Goal: Task Accomplishment & Management: Complete application form

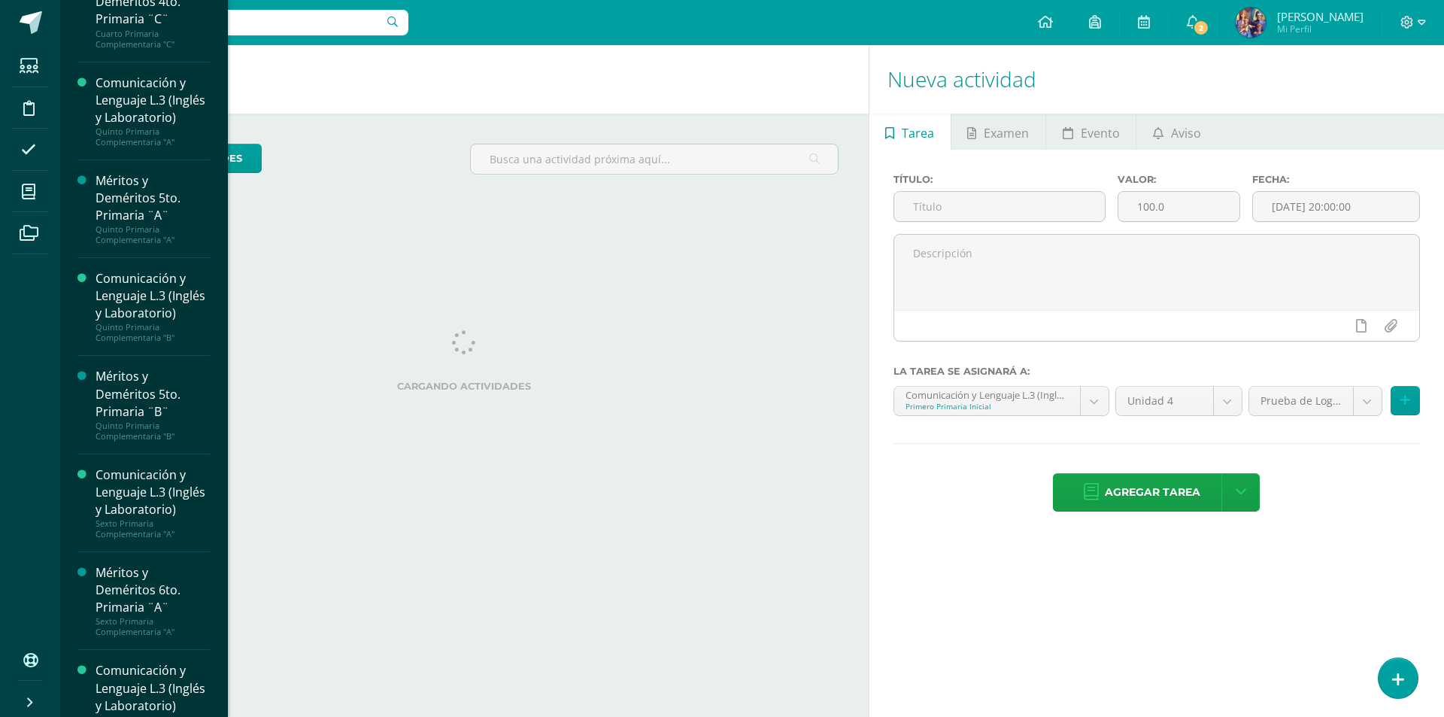
scroll to position [1727, 0]
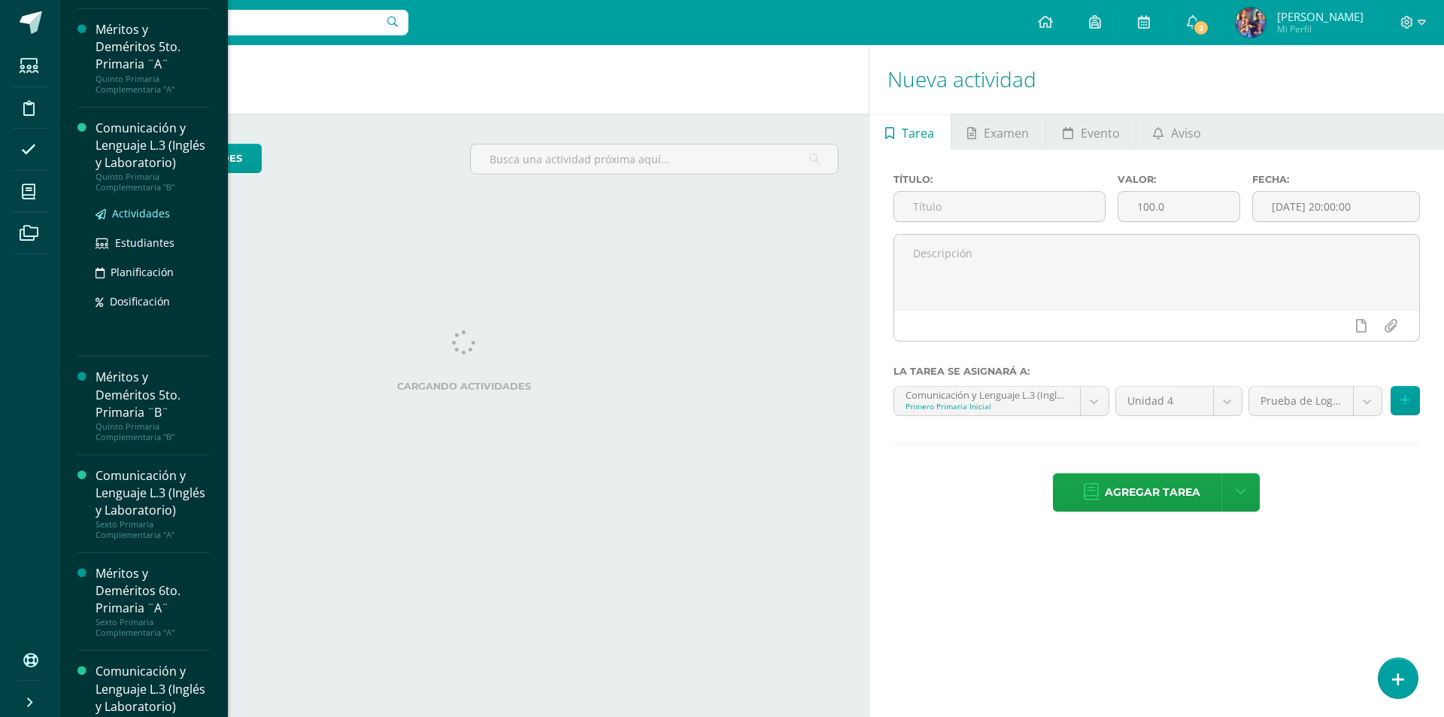
click at [144, 220] on span "Actividades" at bounding box center [141, 213] width 58 height 14
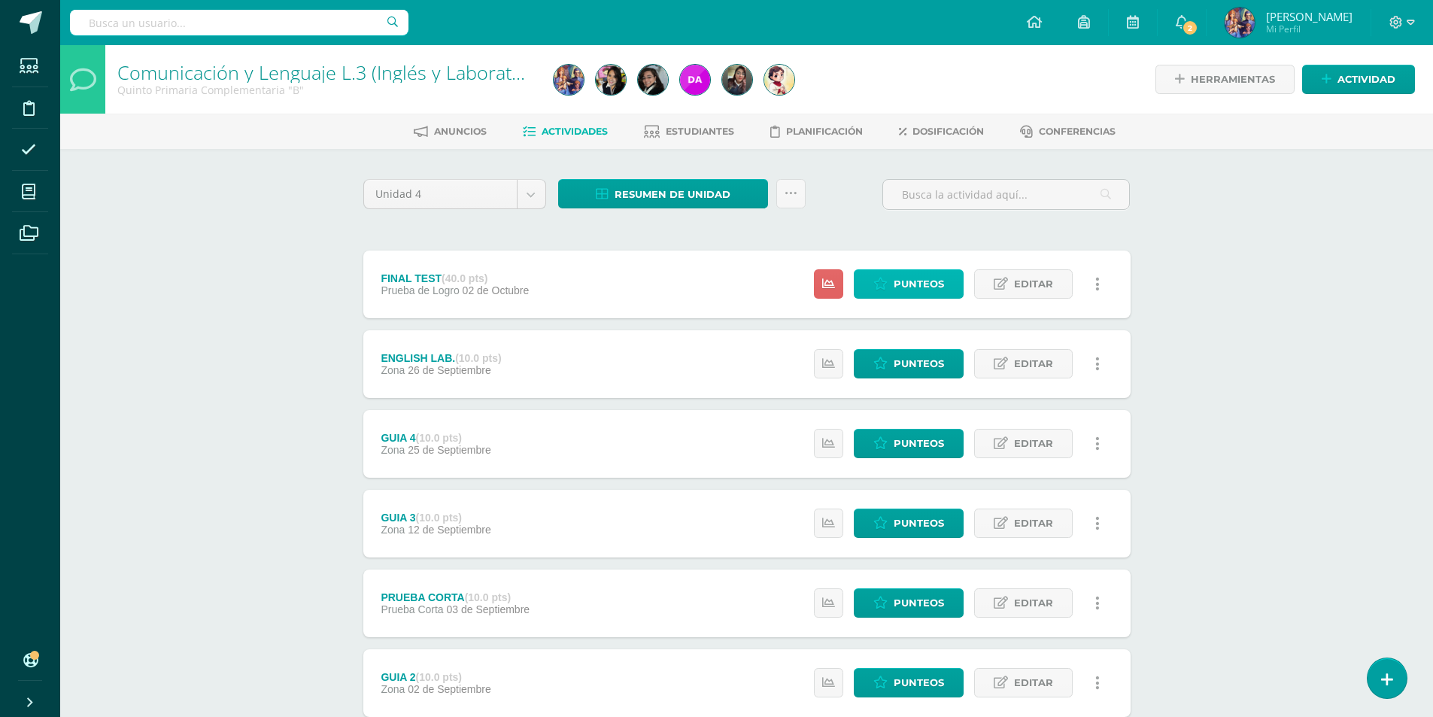
click at [919, 284] on span "Punteos" at bounding box center [918, 284] width 50 height 28
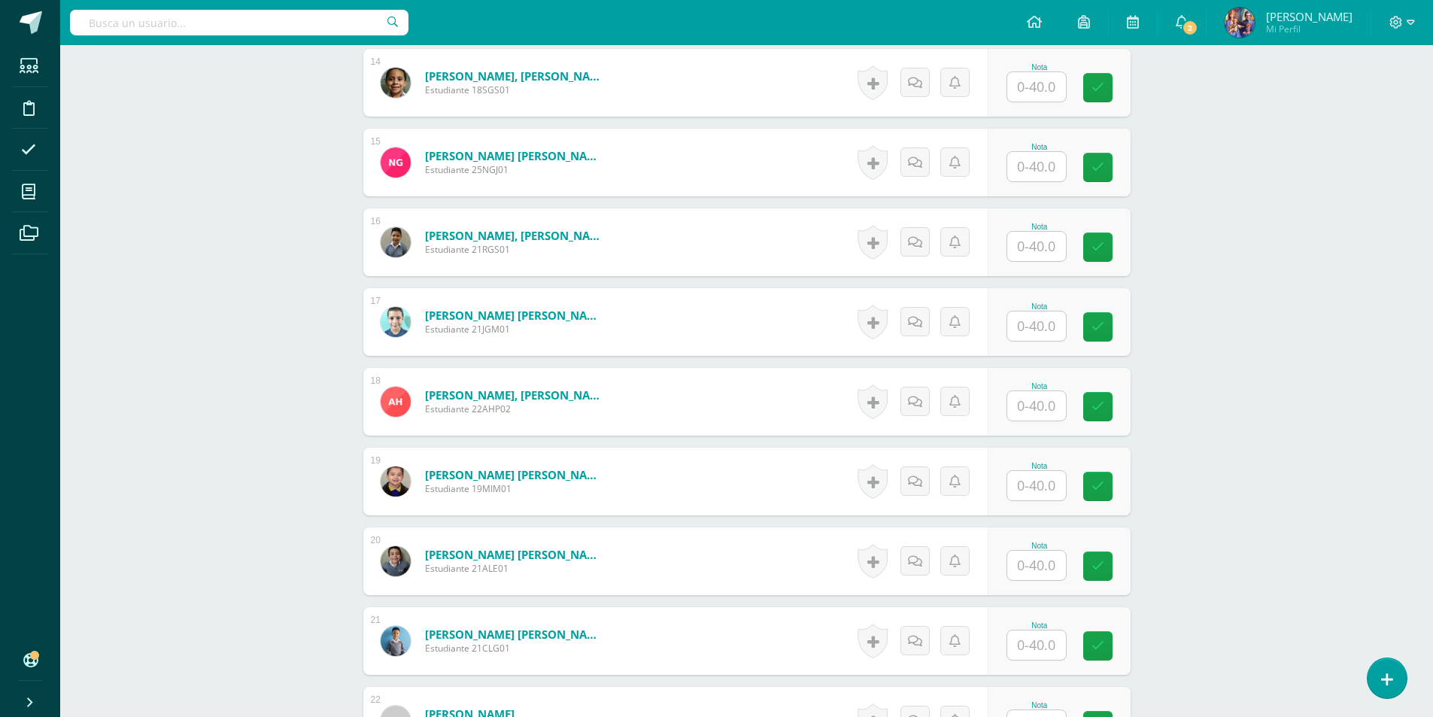
scroll to position [1811, 0]
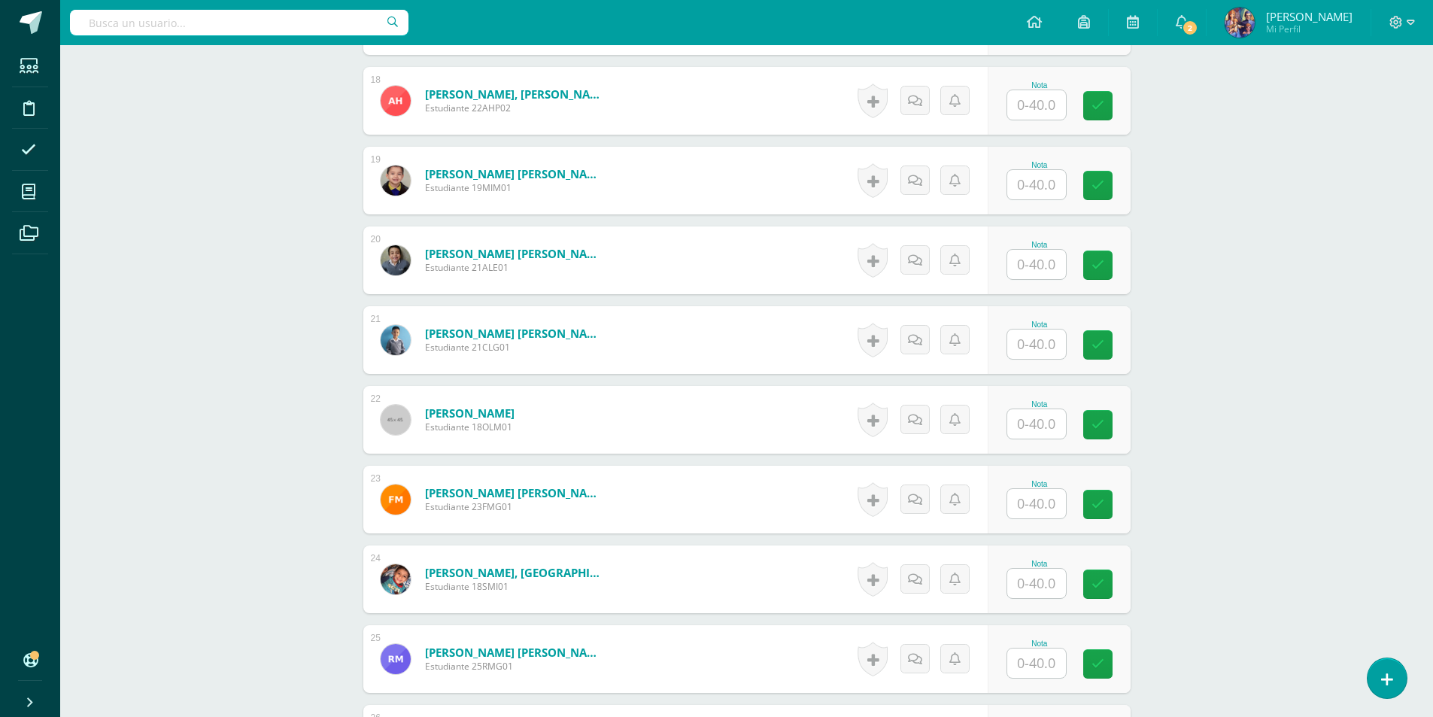
click at [1033, 340] on input "text" at bounding box center [1036, 343] width 59 height 29
type input "39"
type input "34"
type input "35"
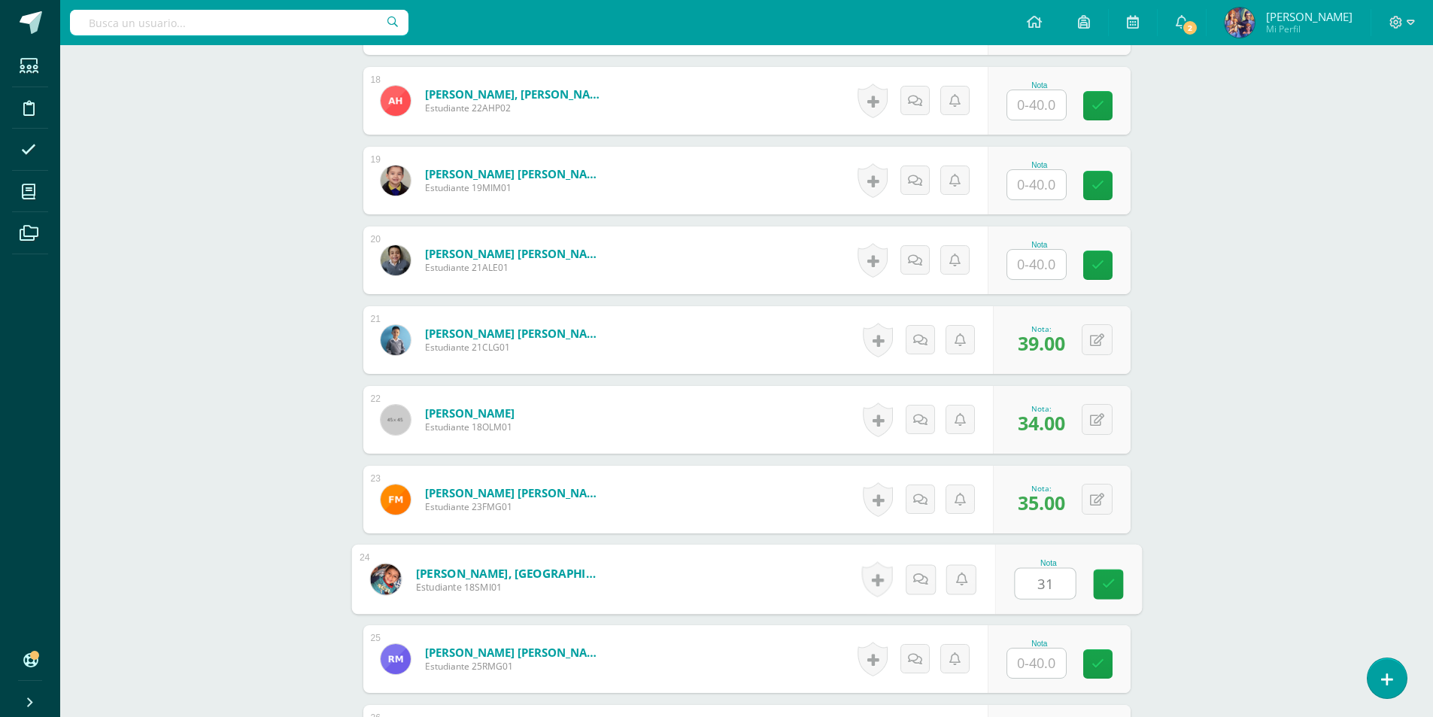
type input "31"
type input "37"
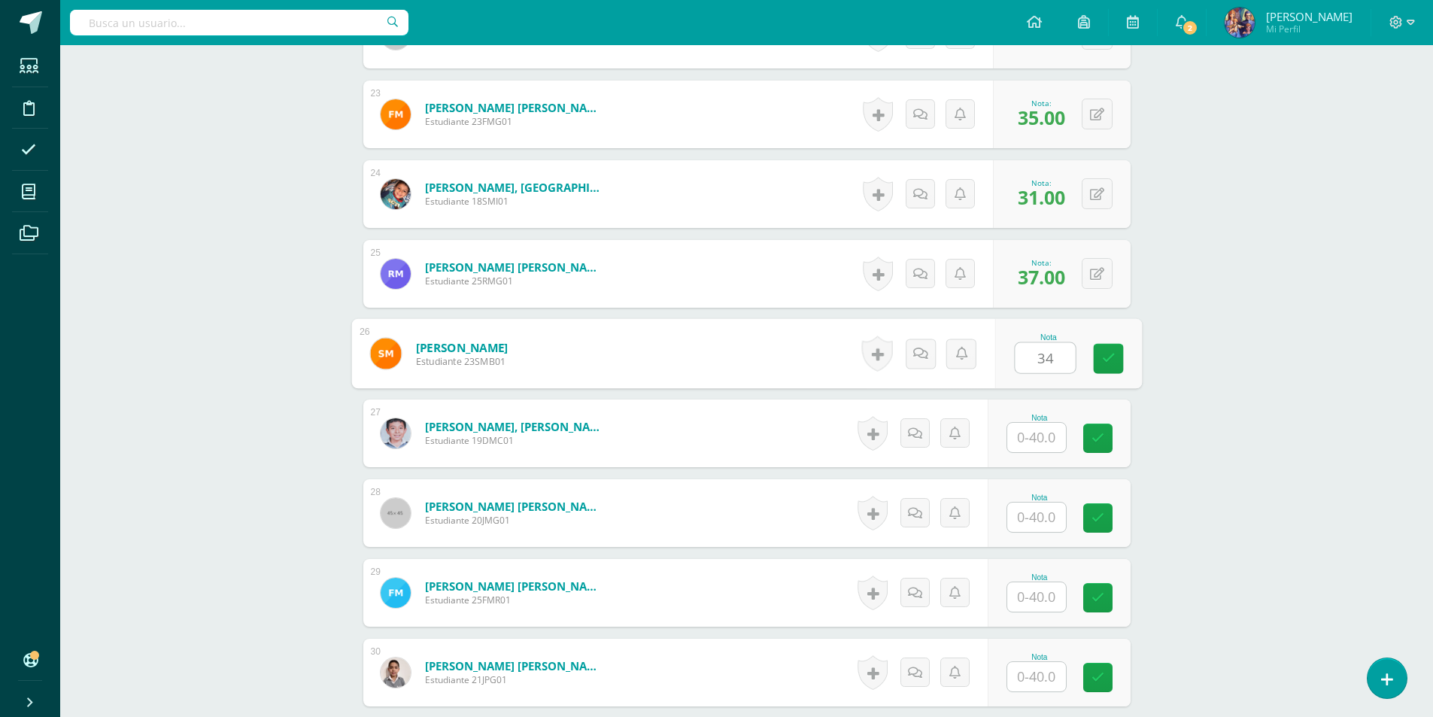
type input "34"
type input "35"
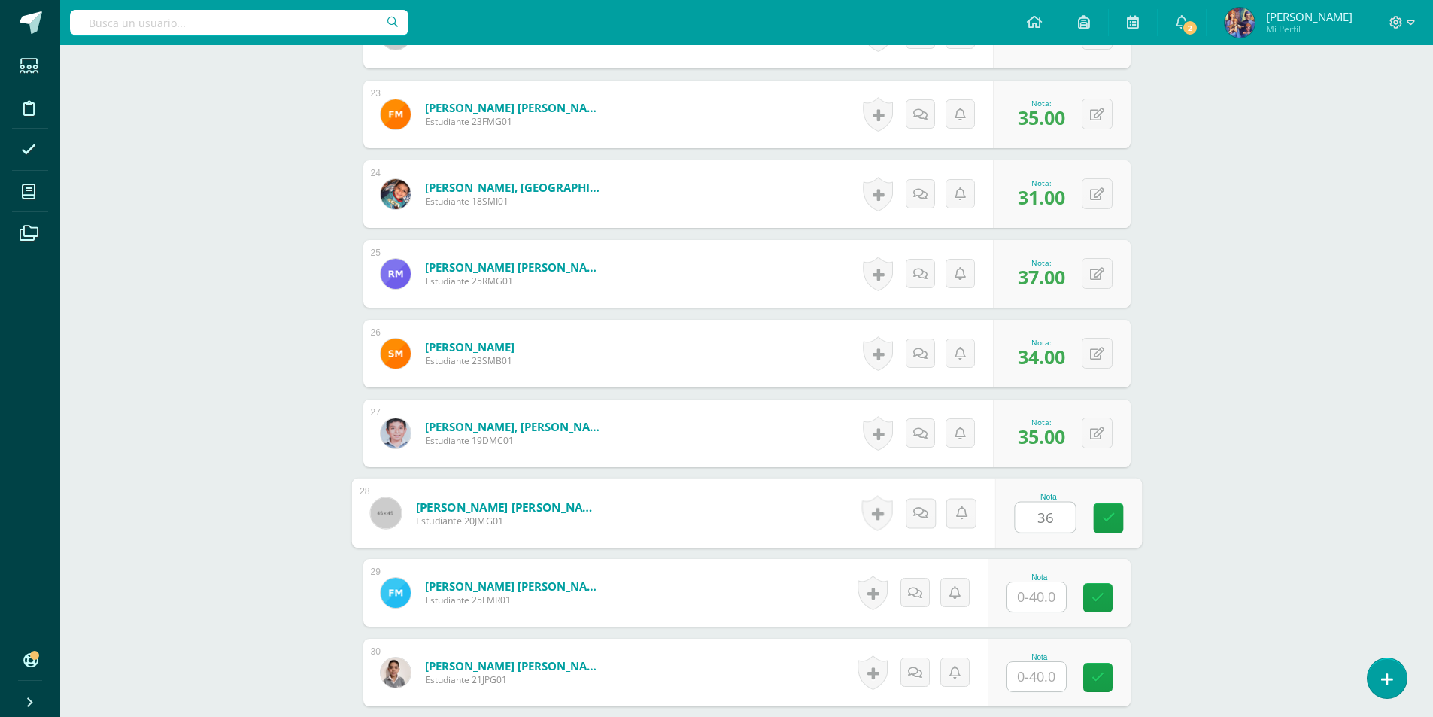
type input "36"
type input "37"
type input "20"
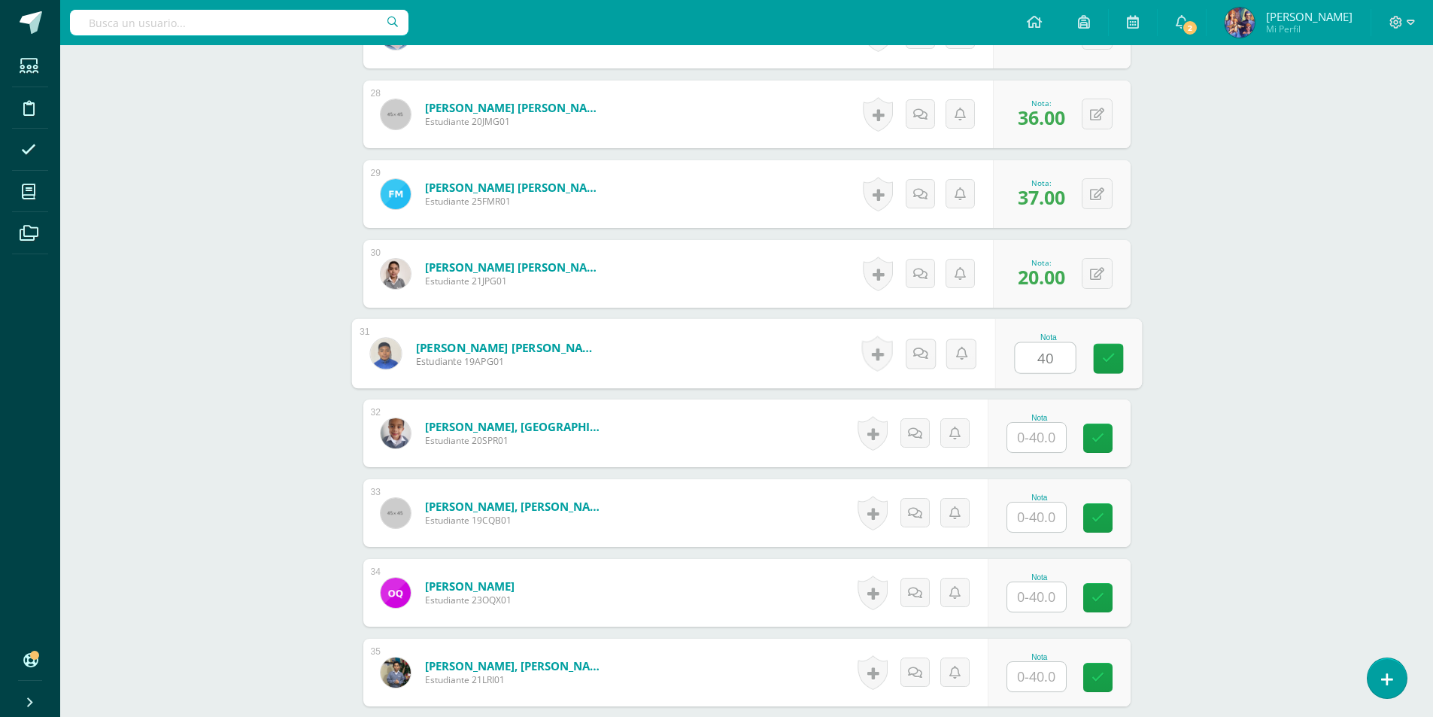
type input "40"
type input "23"
type input "24"
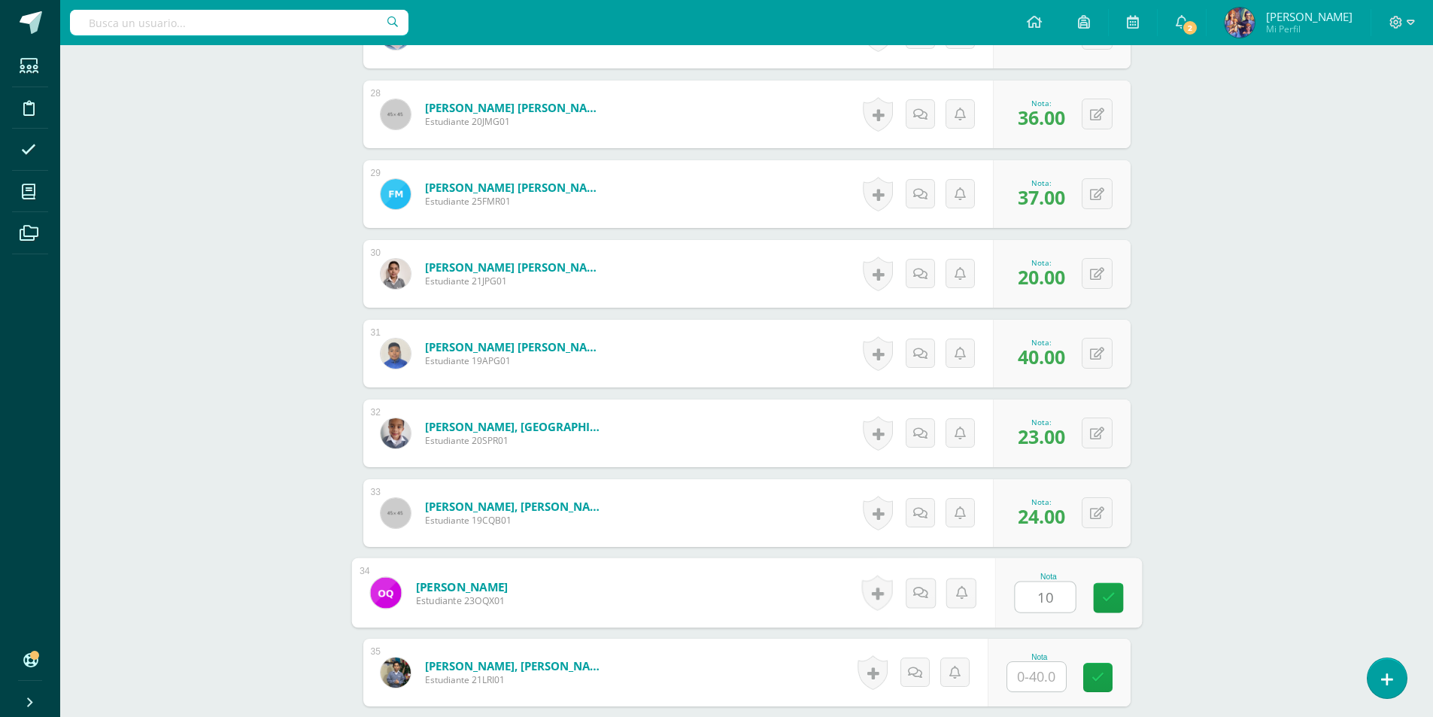
type input "10"
type input "23"
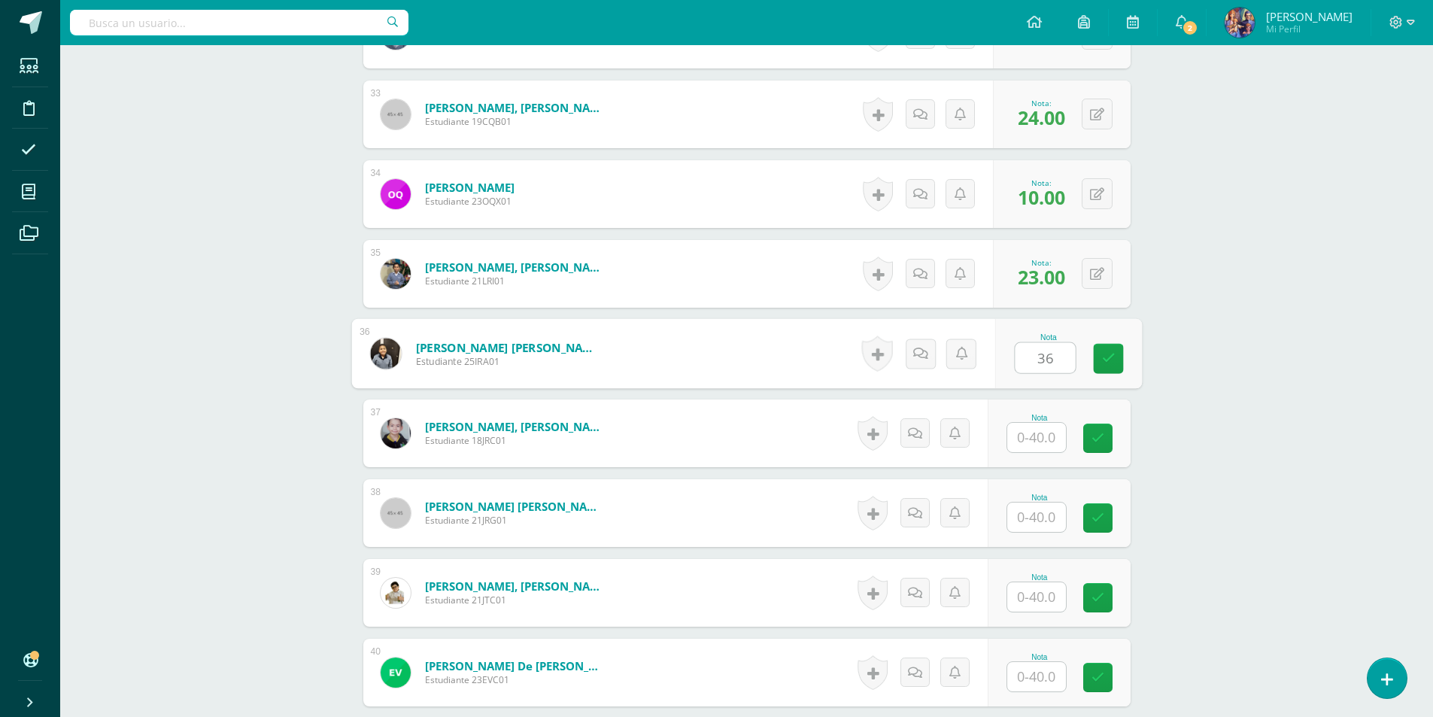
type input "36"
type input "10"
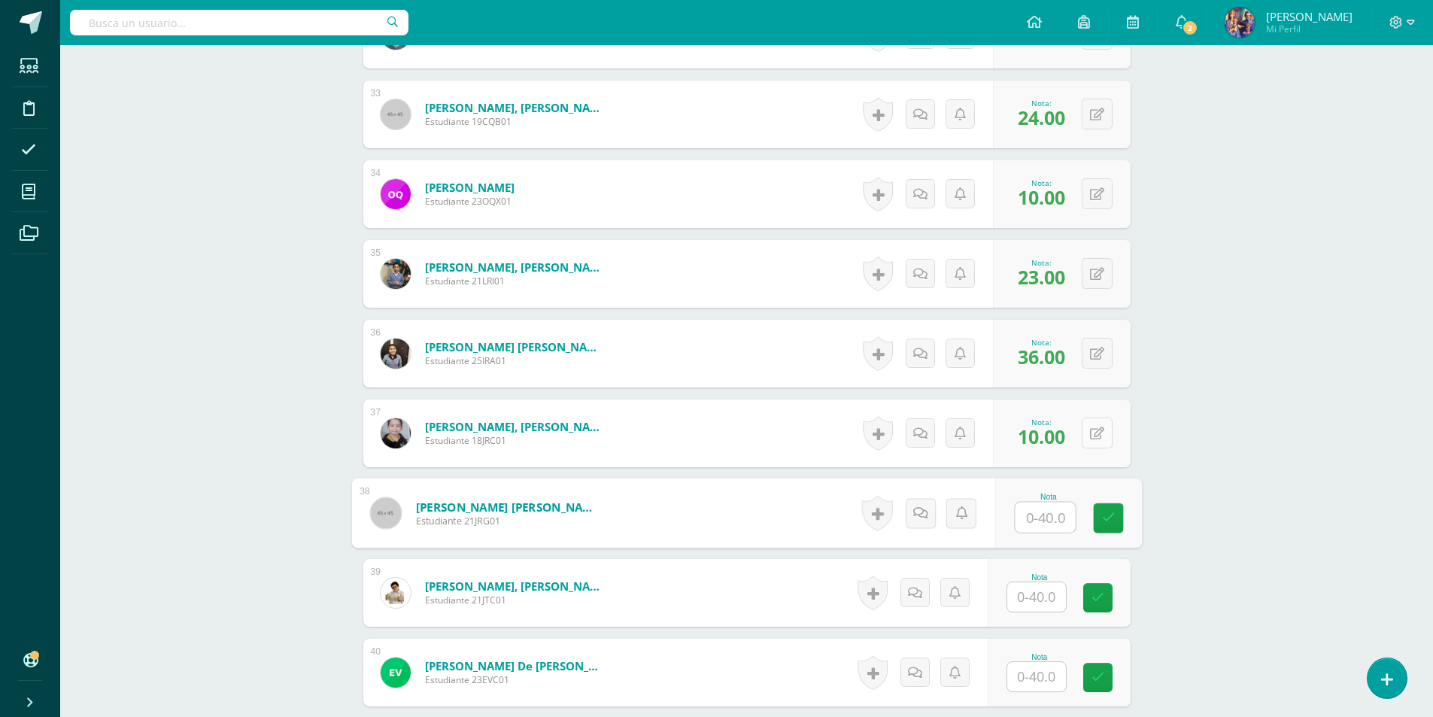
click at [1095, 436] on button at bounding box center [1096, 432] width 31 height 31
type input "12"
type input "3"
type input "17"
type input "31"
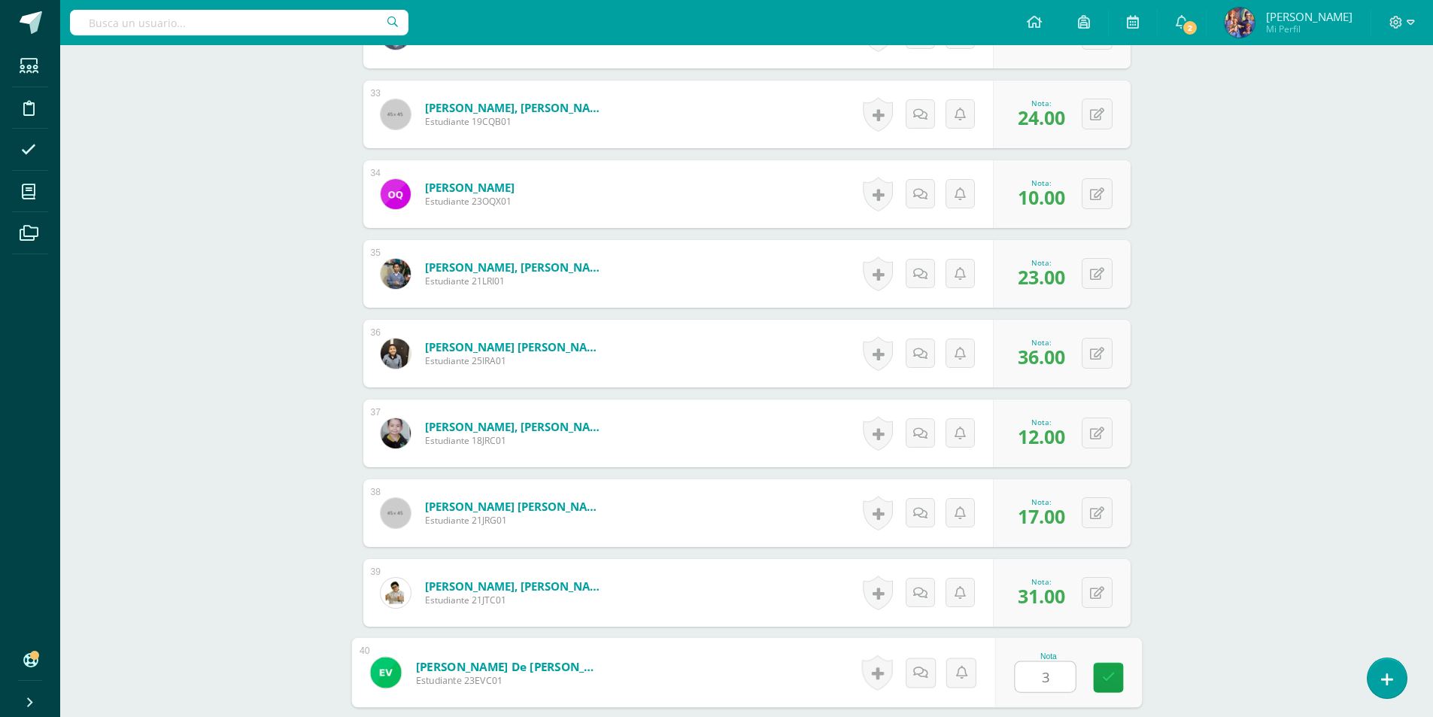
type input "34"
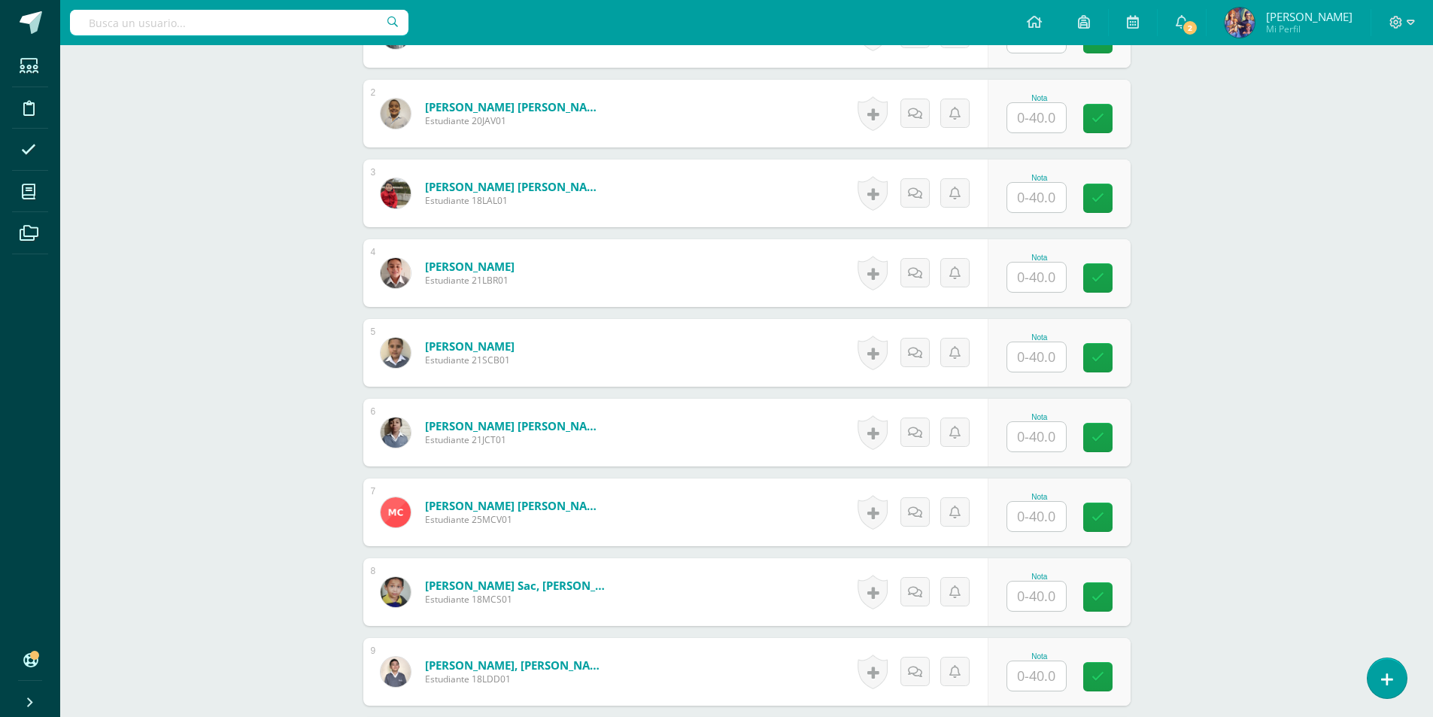
scroll to position [147, 0]
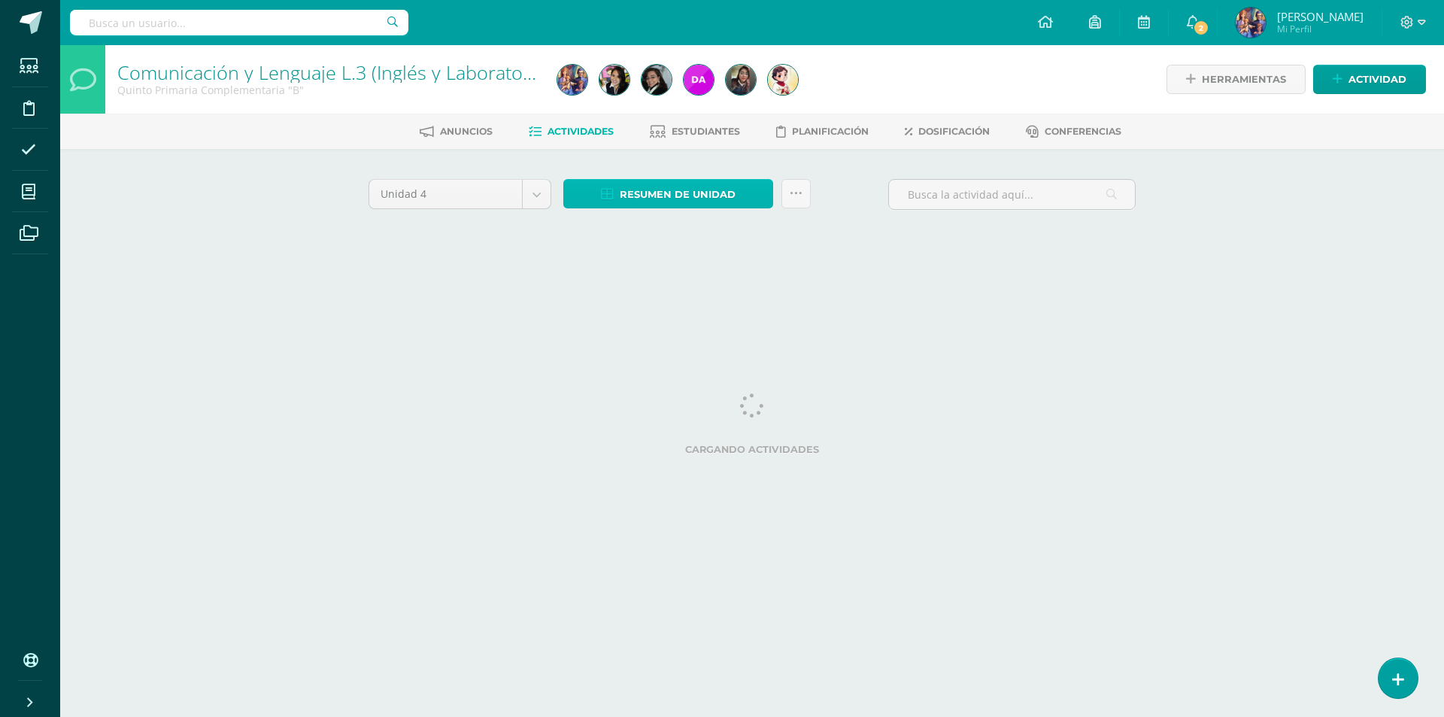
click at [678, 187] on span "Resumen de unidad" at bounding box center [678, 194] width 116 height 28
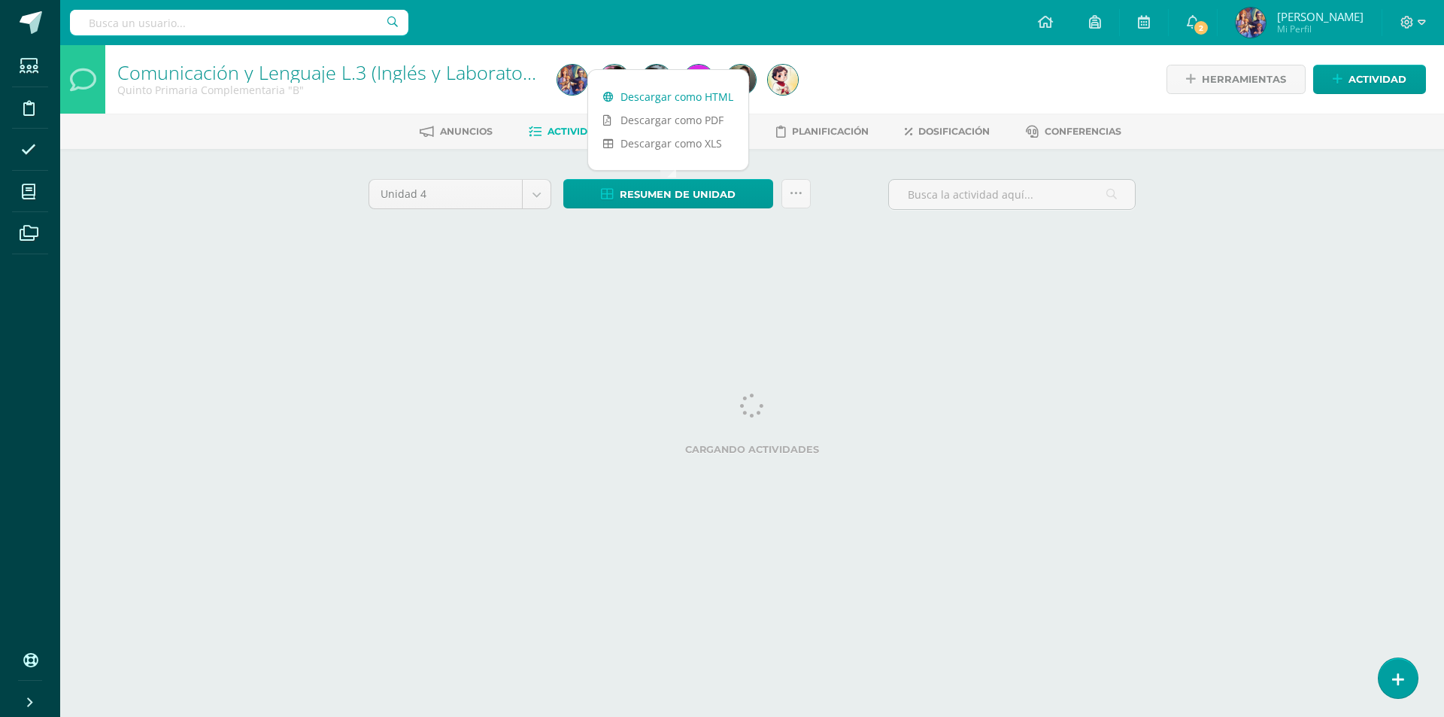
click at [663, 102] on link "Descargar como HTML" at bounding box center [668, 96] width 160 height 23
